Goal: Information Seeking & Learning: Compare options

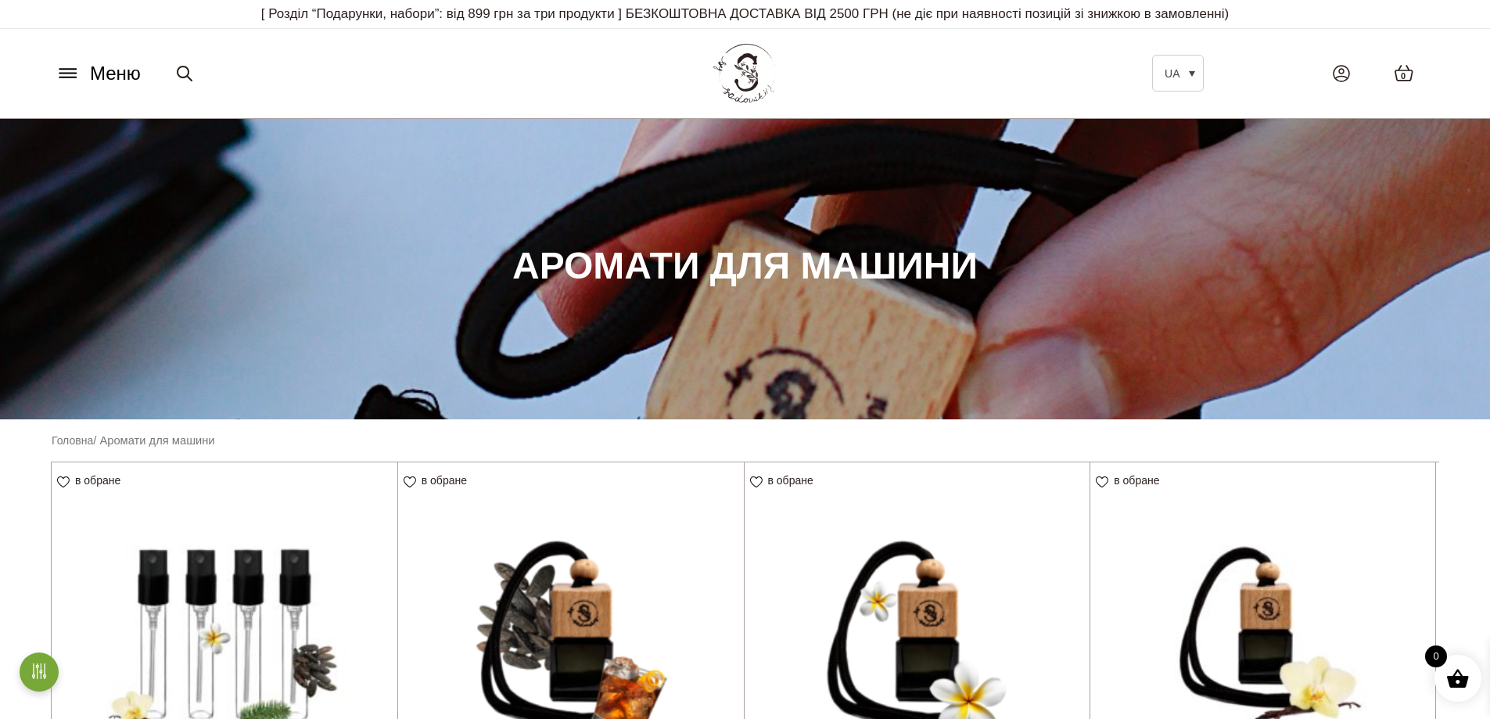
click at [76, 69] on icon at bounding box center [67, 69] width 16 height 0
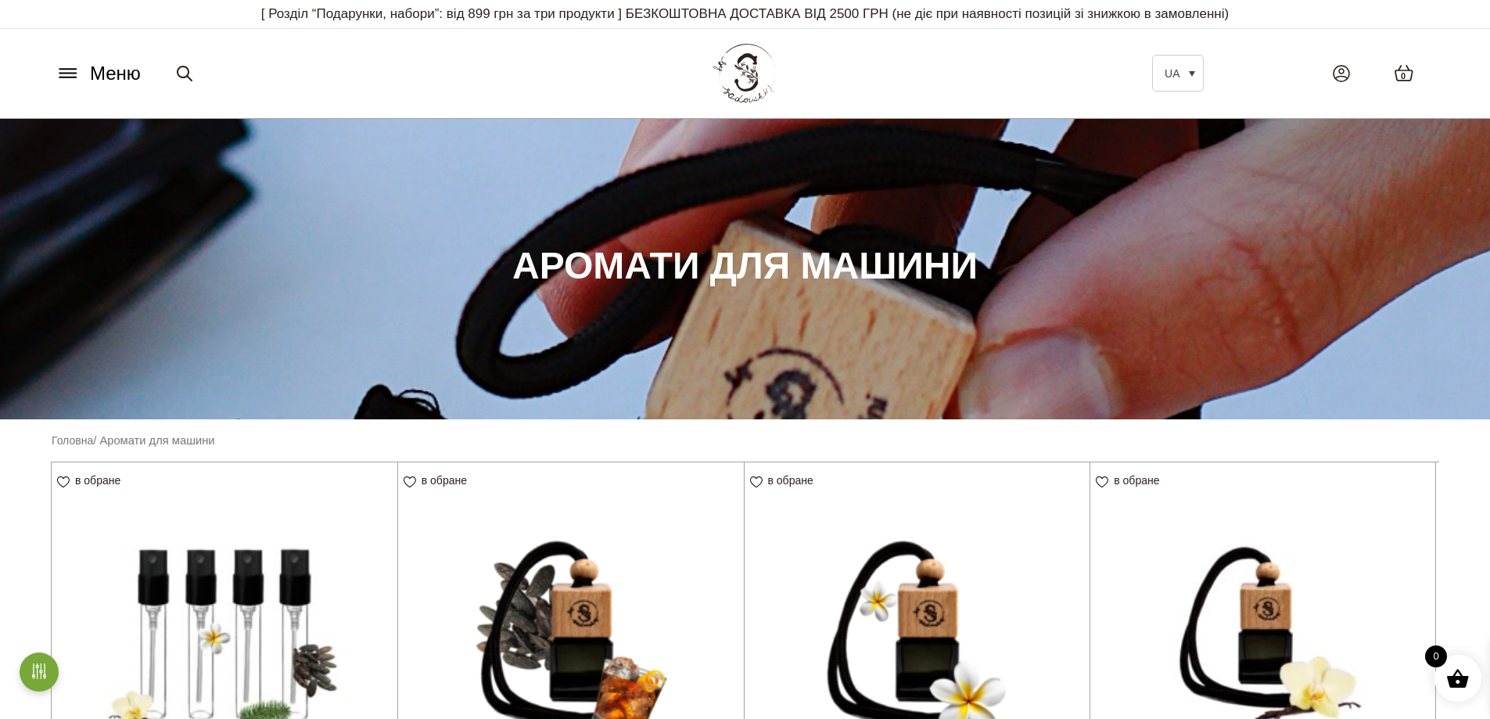
click at [74, 69] on icon at bounding box center [67, 69] width 16 height 0
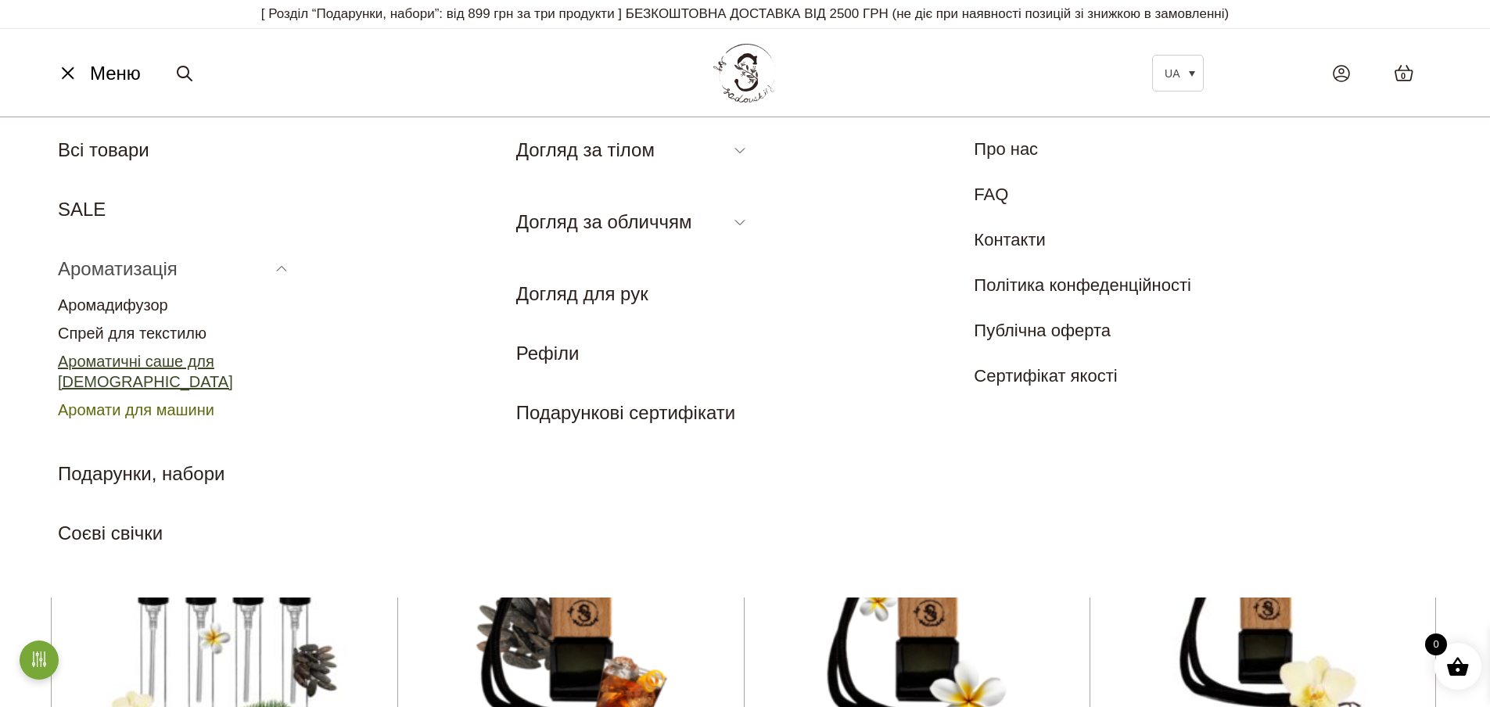
click at [138, 361] on link "Ароматичні саше для [DEMOGRAPHIC_DATA]" at bounding box center [145, 372] width 175 height 38
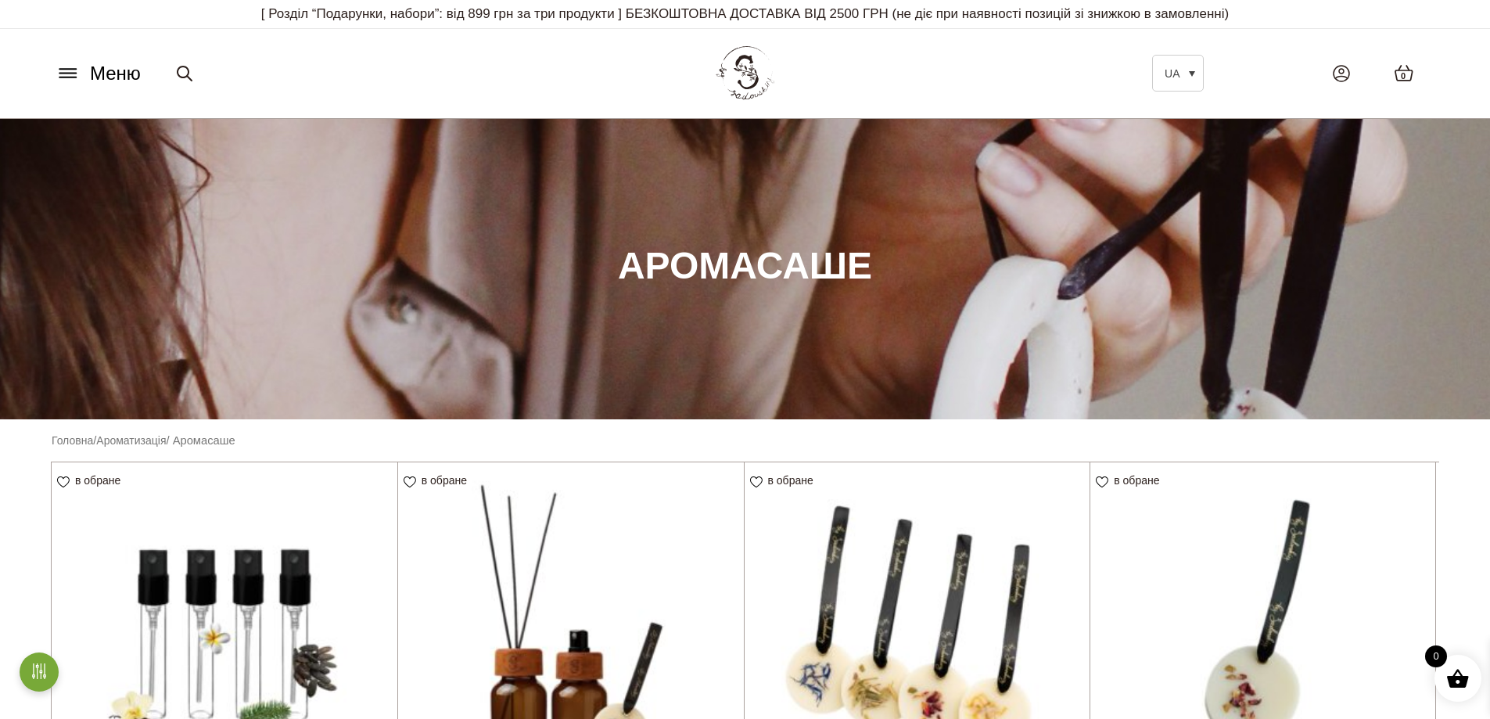
click at [746, 83] on img at bounding box center [745, 74] width 68 height 66
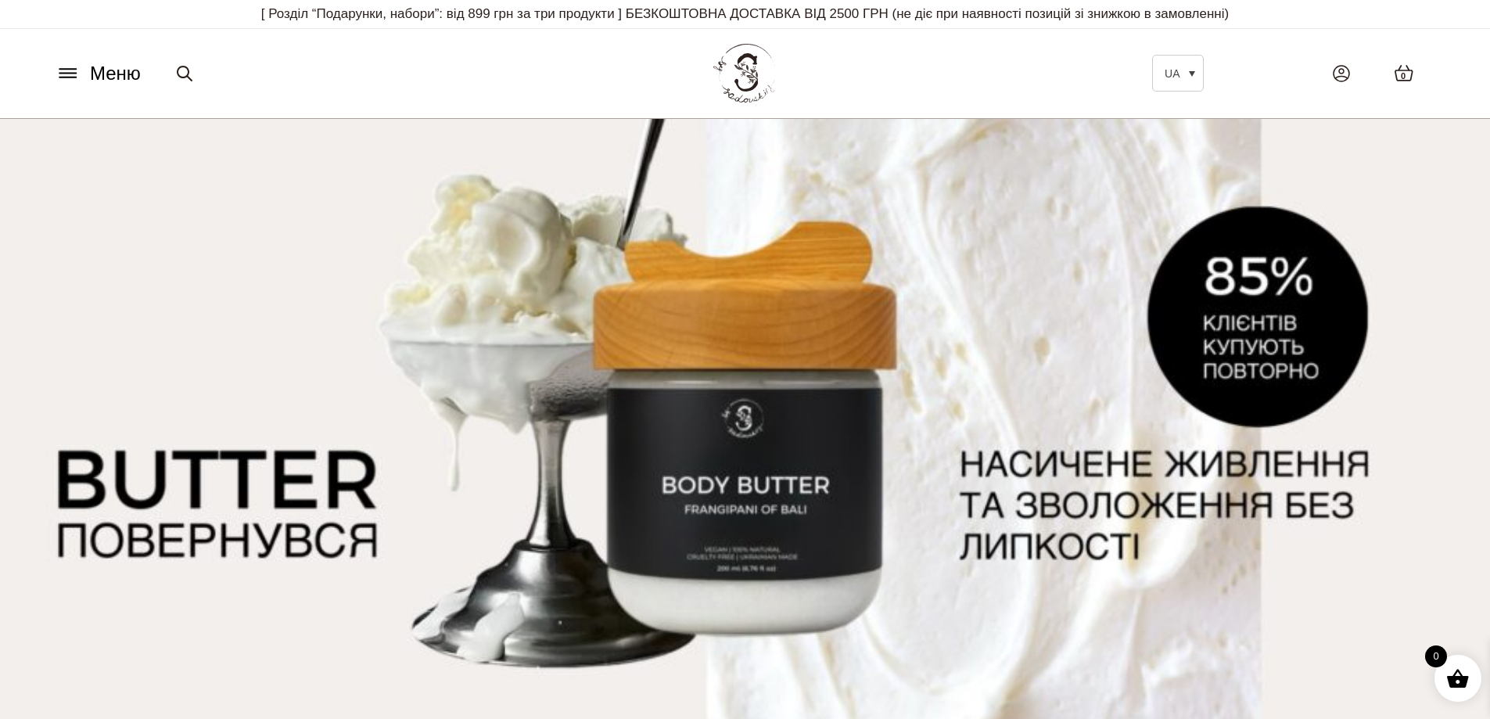
click at [102, 77] on span "Меню" at bounding box center [115, 73] width 51 height 28
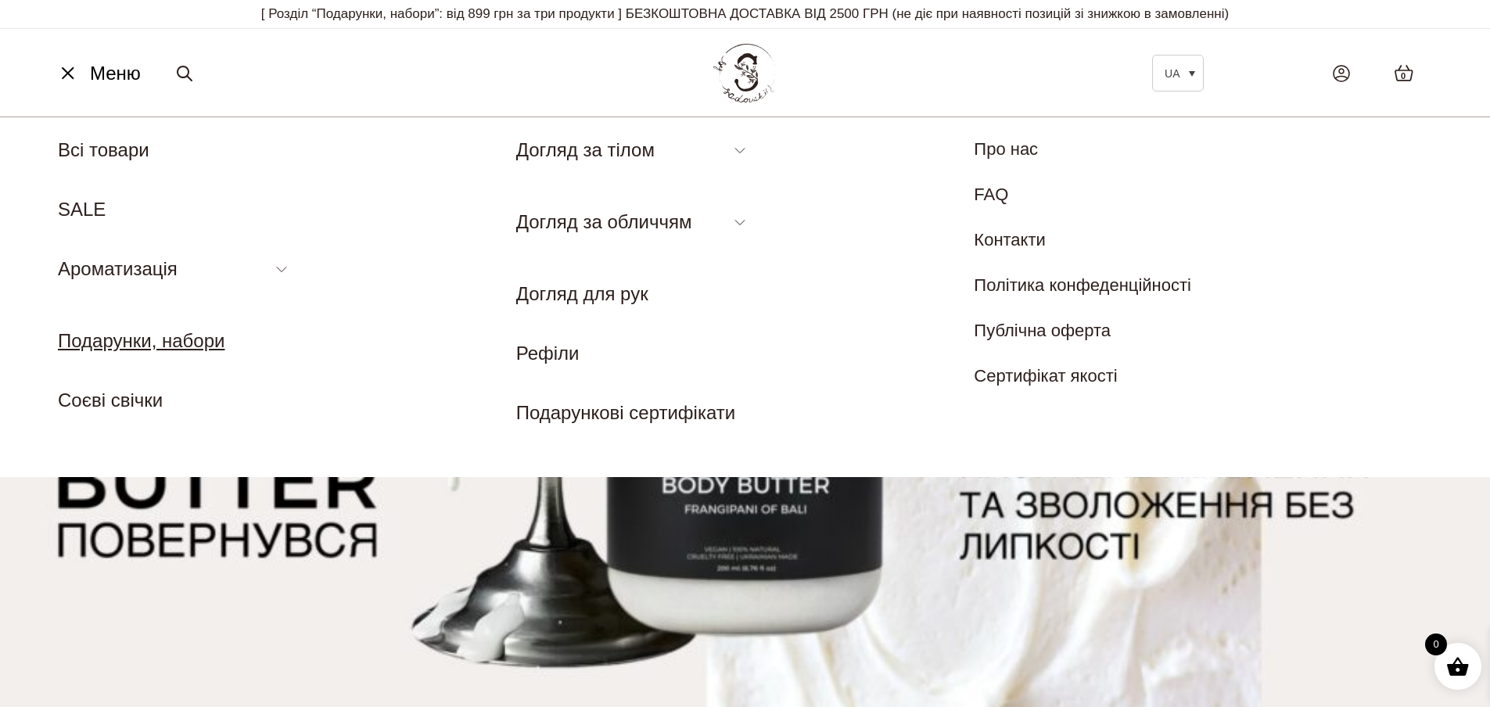
click at [123, 350] on link "Подарунки, набори" at bounding box center [141, 340] width 167 height 21
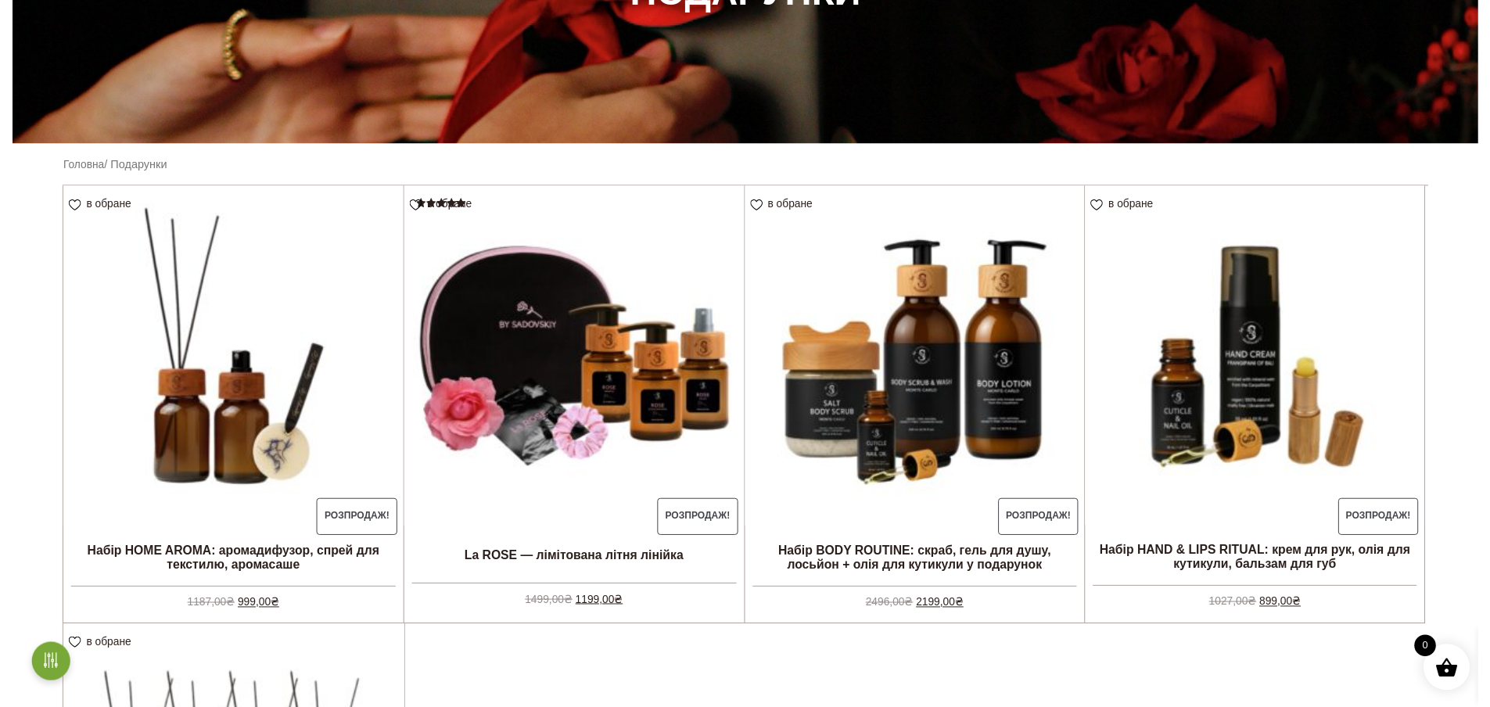
scroll to position [47, 0]
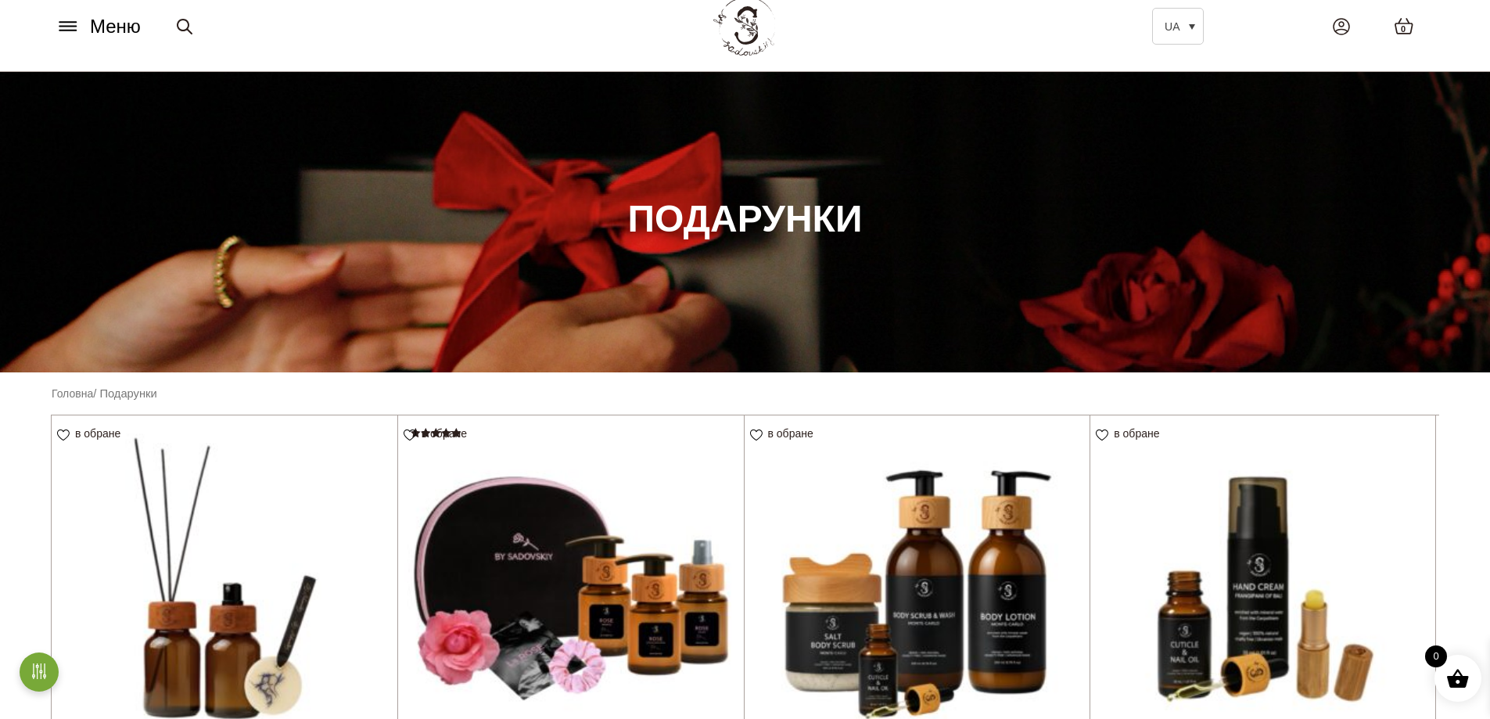
click at [110, 29] on span "Меню" at bounding box center [115, 27] width 51 height 28
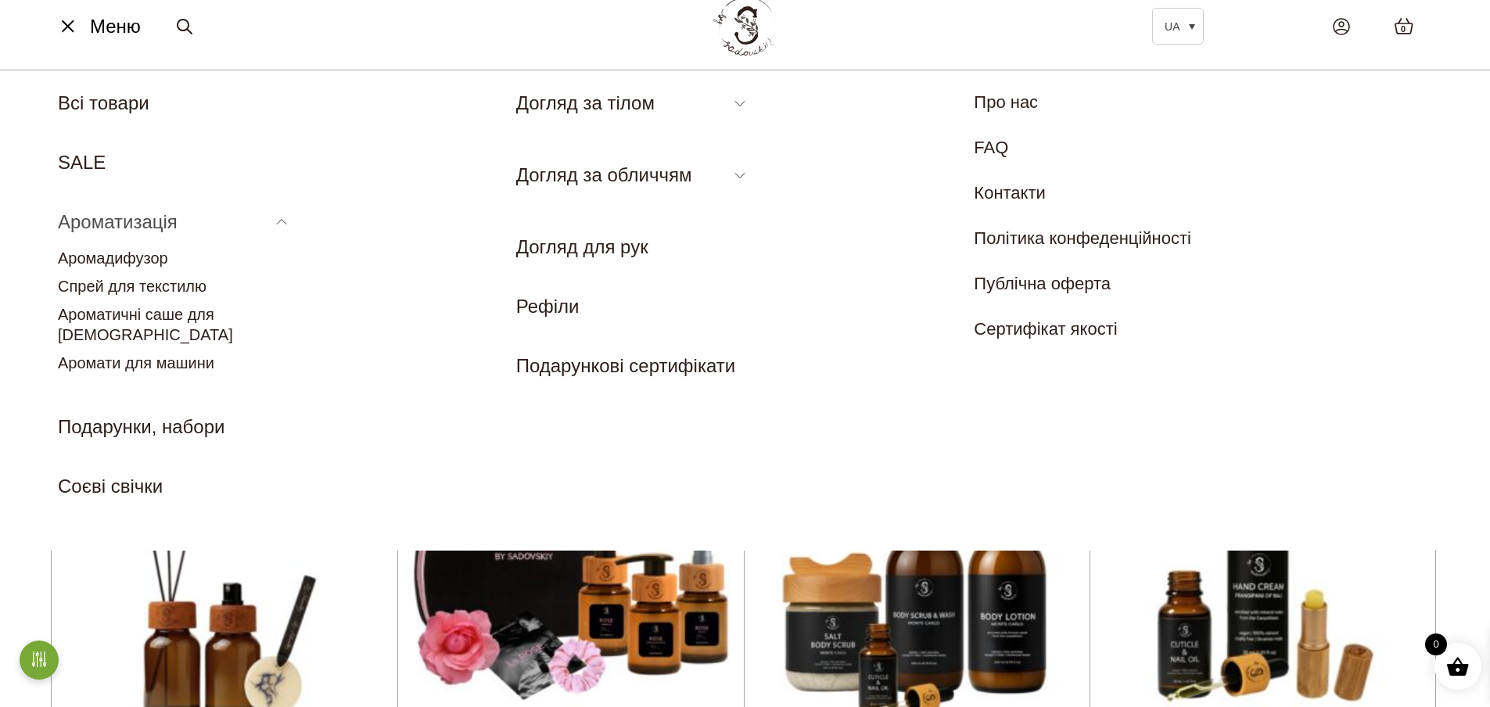
click at [135, 221] on link "Ароматизація" at bounding box center [118, 221] width 120 height 21
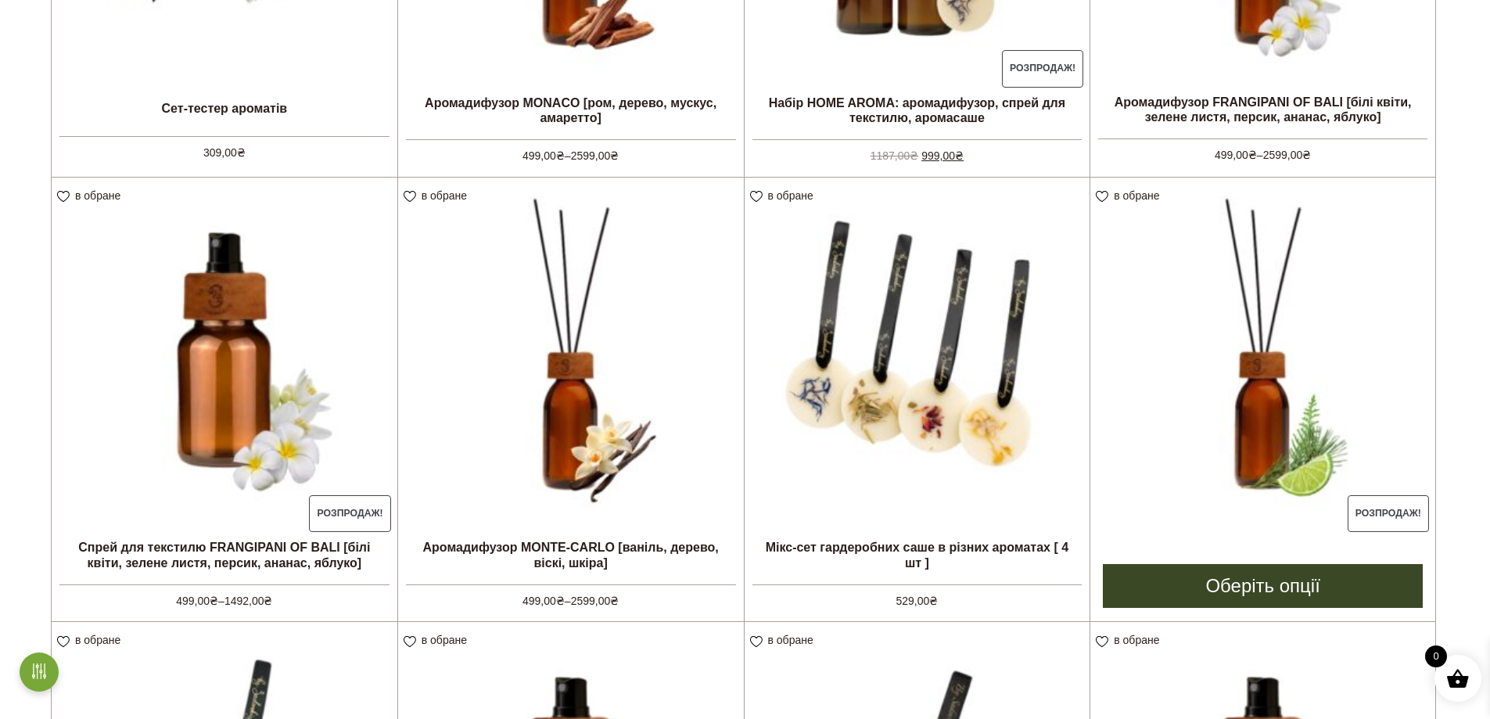
scroll to position [741, 0]
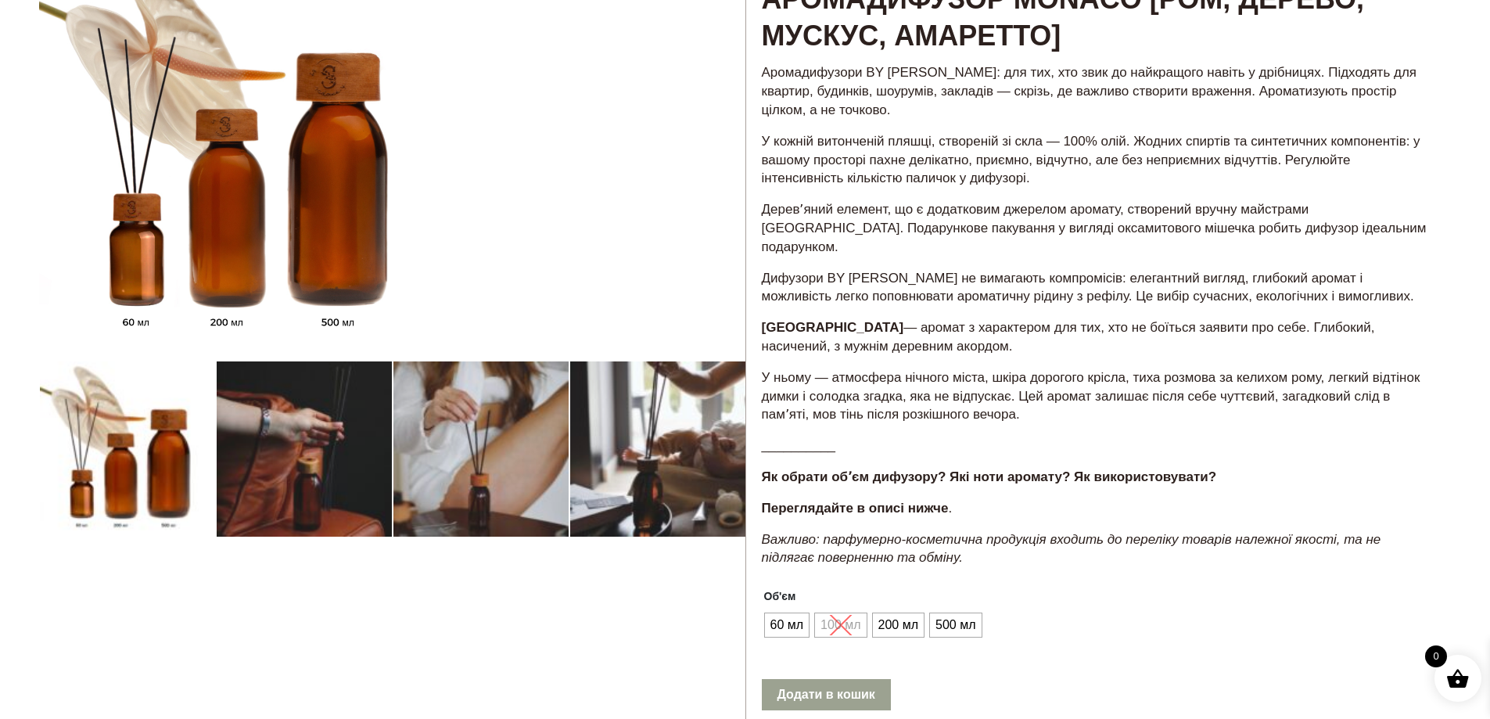
scroll to position [174, 0]
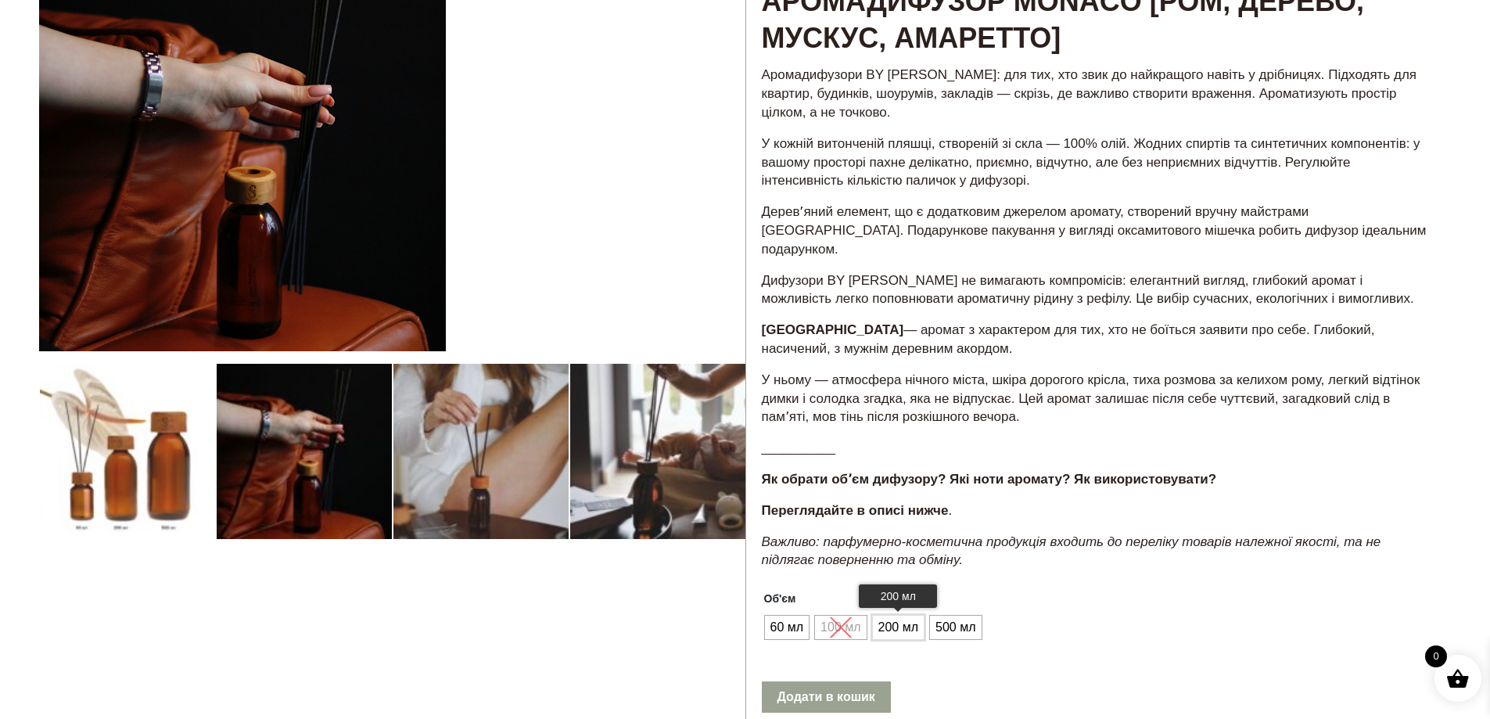
click at [902, 615] on span "200 мл" at bounding box center [899, 627] width 48 height 25
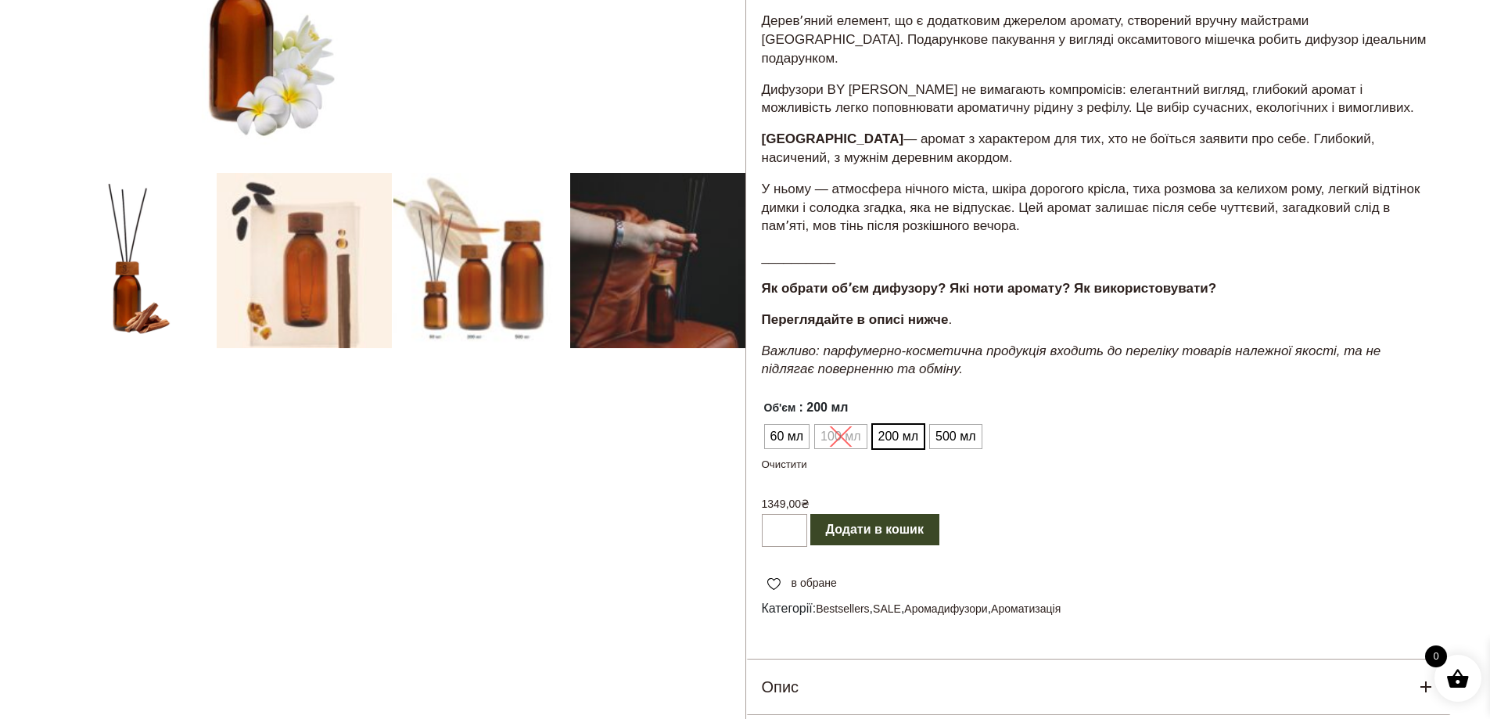
scroll to position [384, 0]
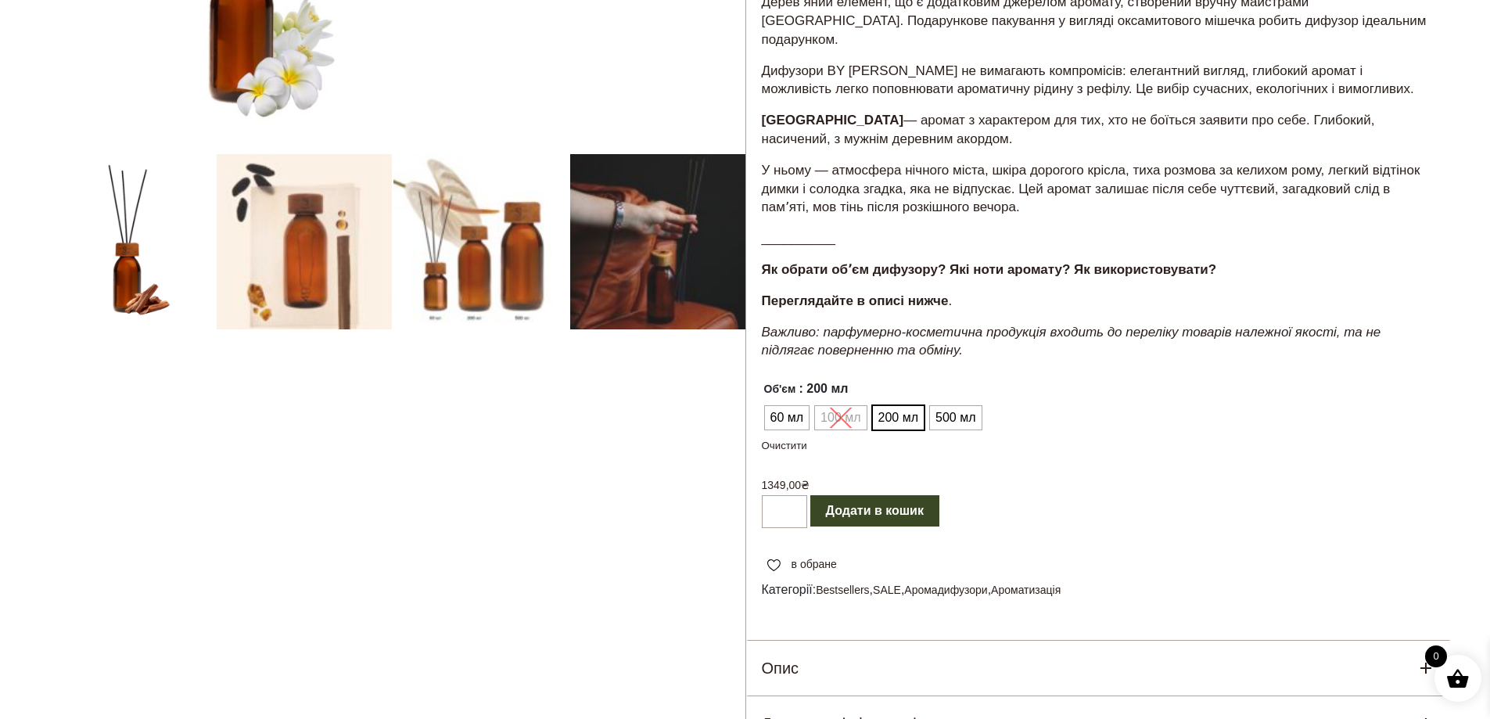
click at [825, 406] on ul "60 мл 100 мл 200 мл 500 мл" at bounding box center [872, 418] width 220 height 30
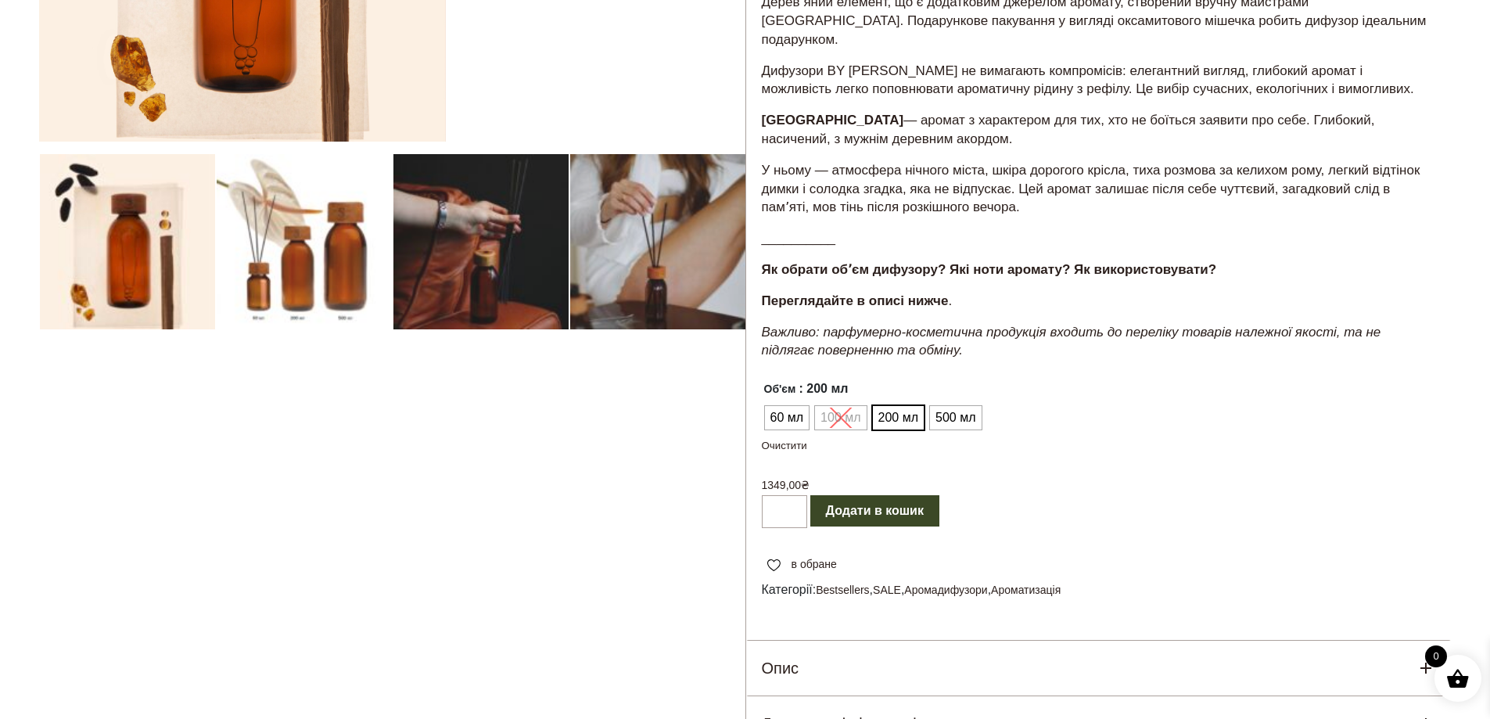
click at [842, 403] on ul "60 мл 100 мл 200 мл 500 мл" at bounding box center [872, 418] width 220 height 30
click at [793, 405] on span "60 мл" at bounding box center [787, 417] width 41 height 25
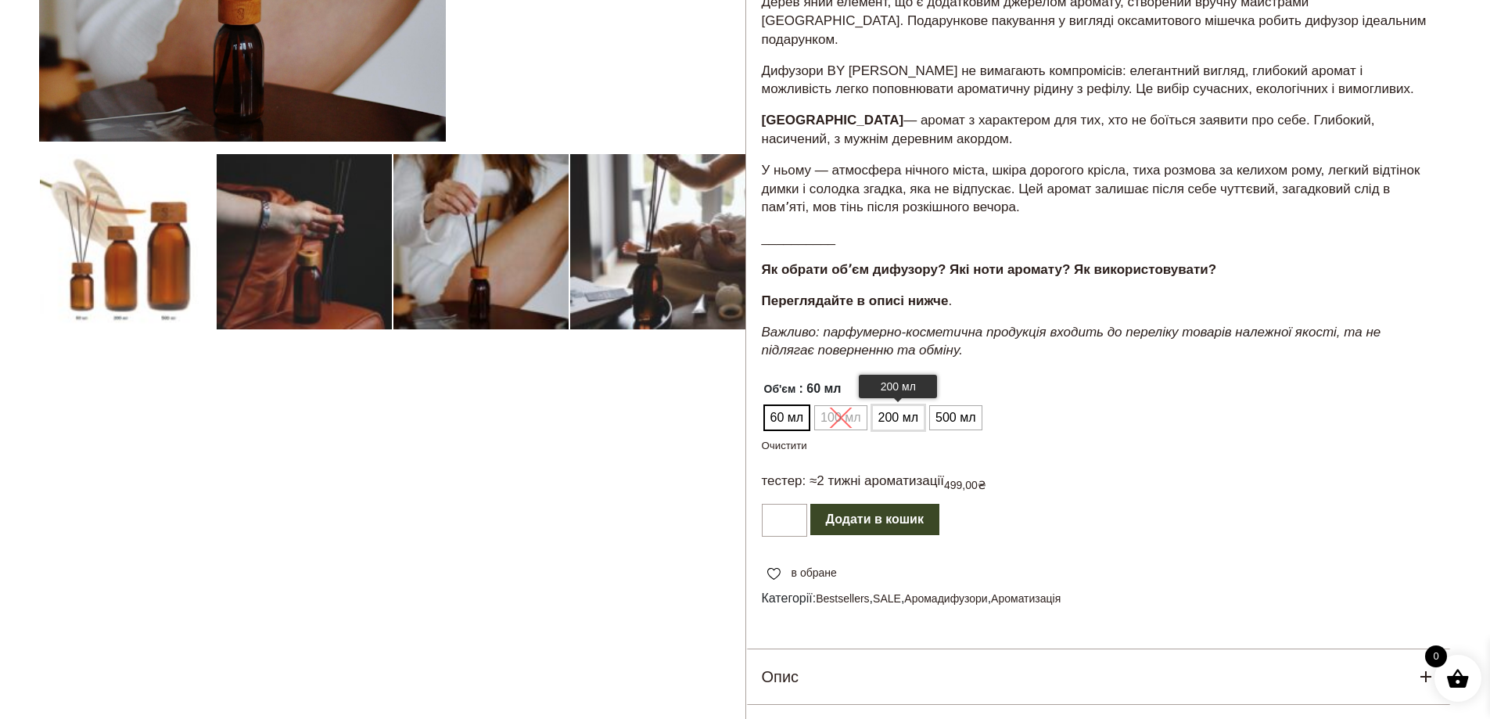
click at [888, 405] on span "200 мл" at bounding box center [899, 417] width 48 height 25
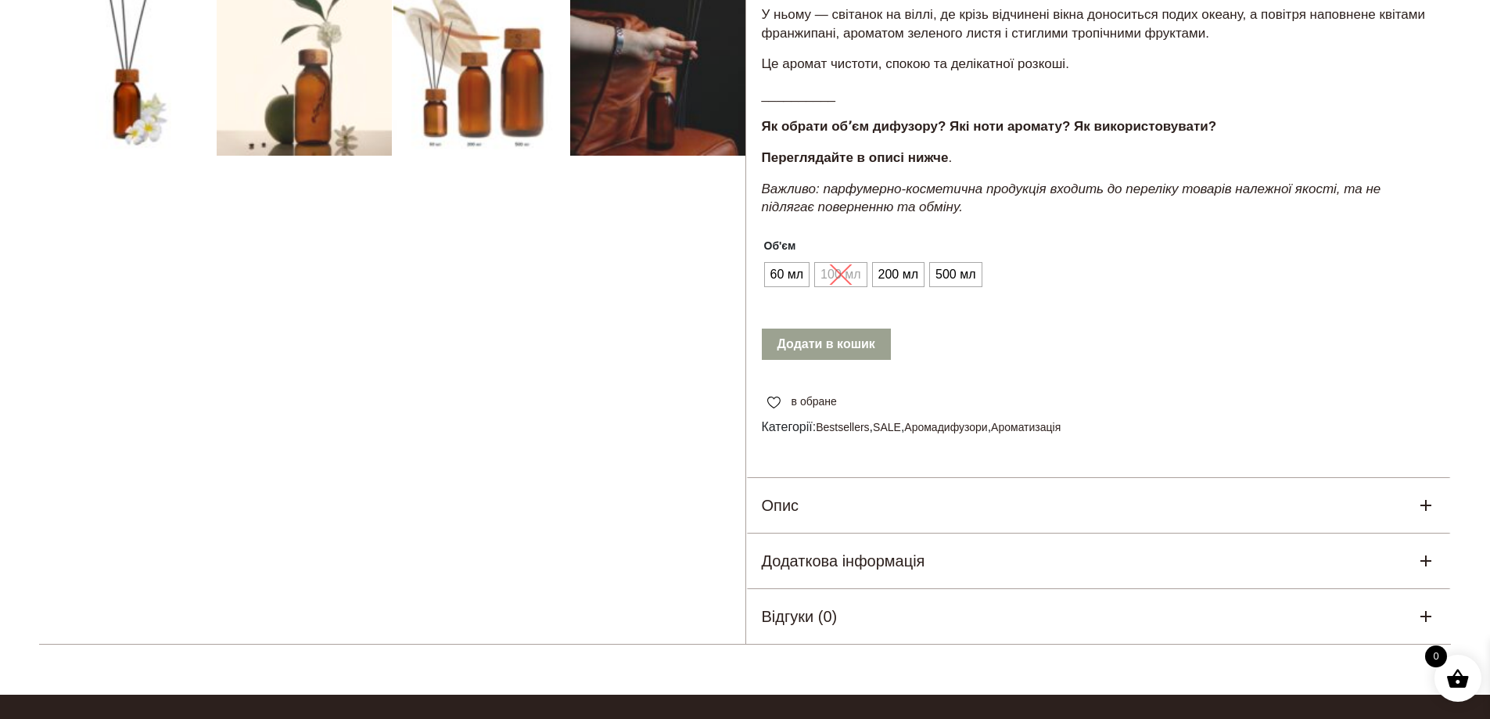
scroll to position [620, 0]
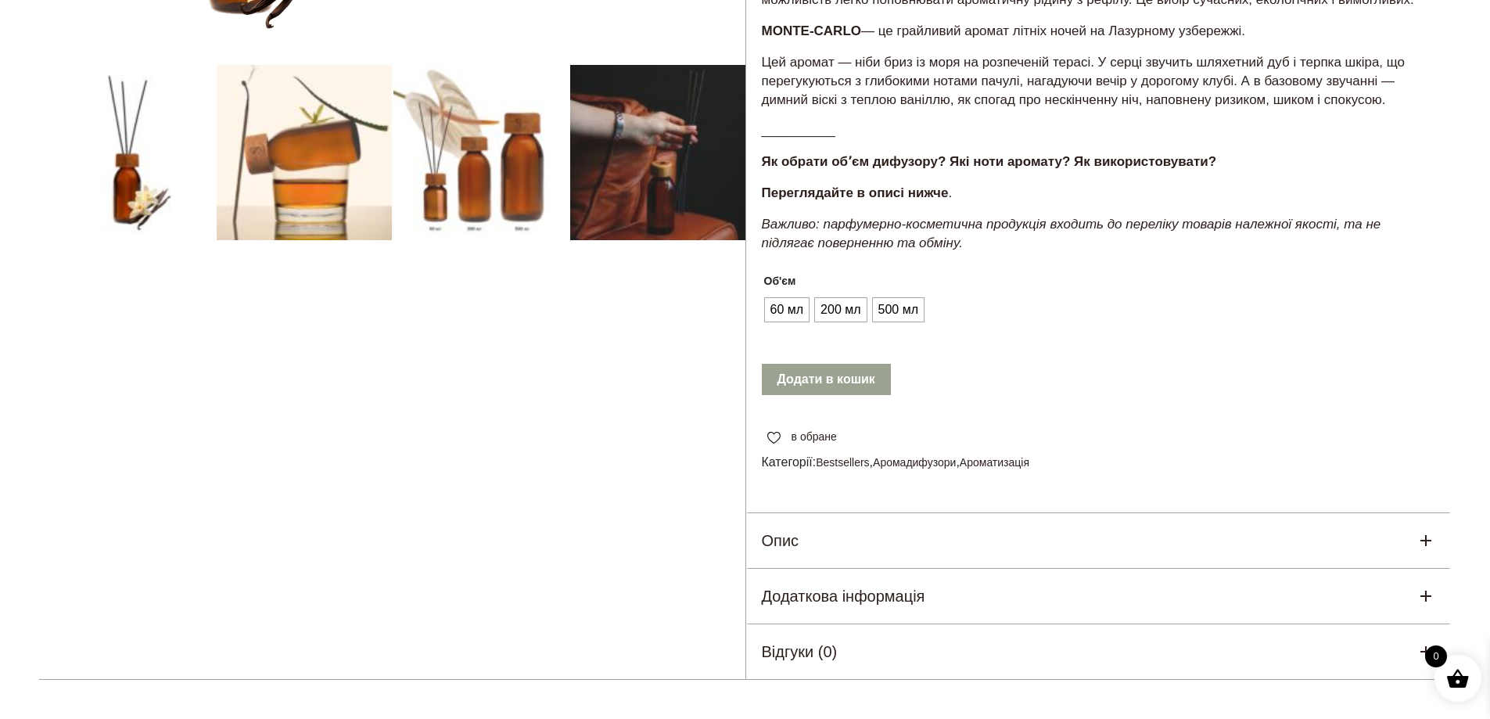
scroll to position [482, 0]
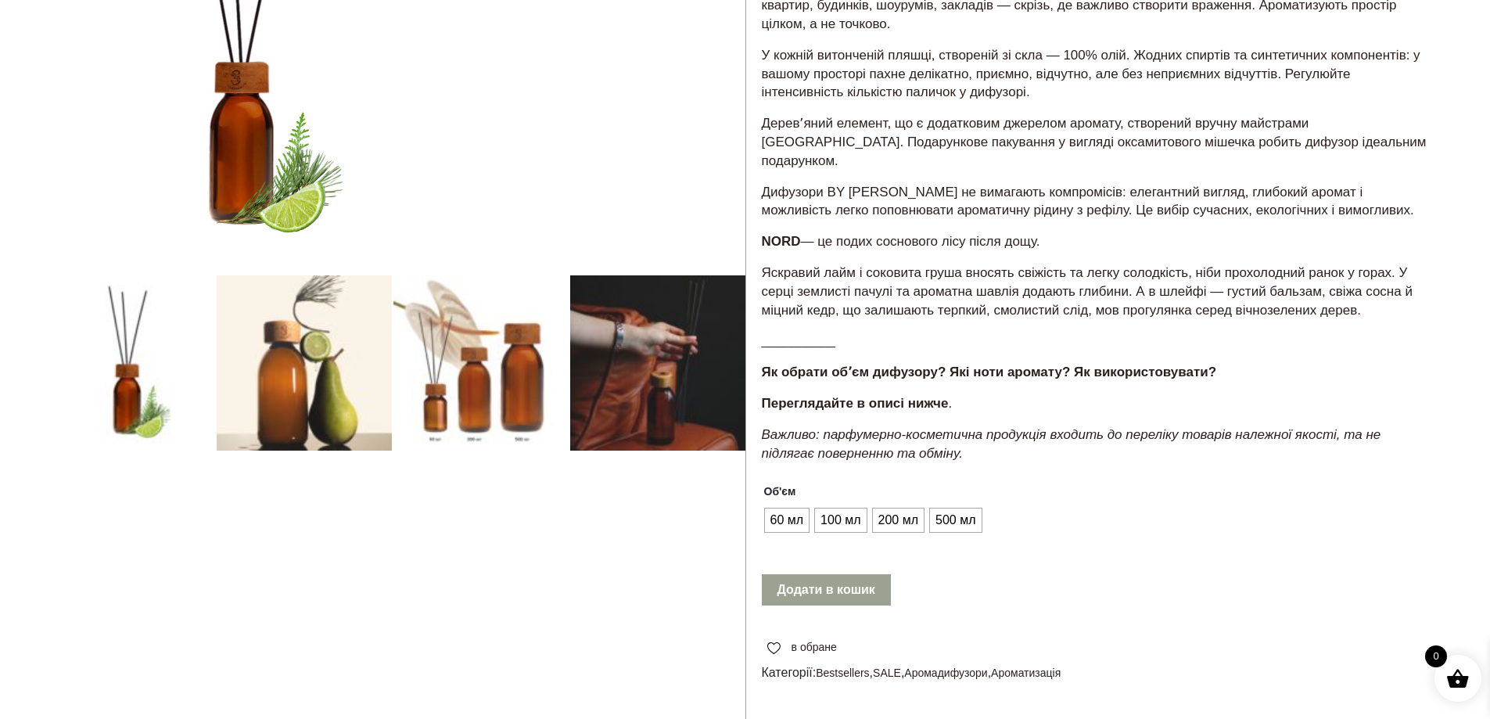
scroll to position [344, 0]
